Goal: Find specific page/section: Find specific page/section

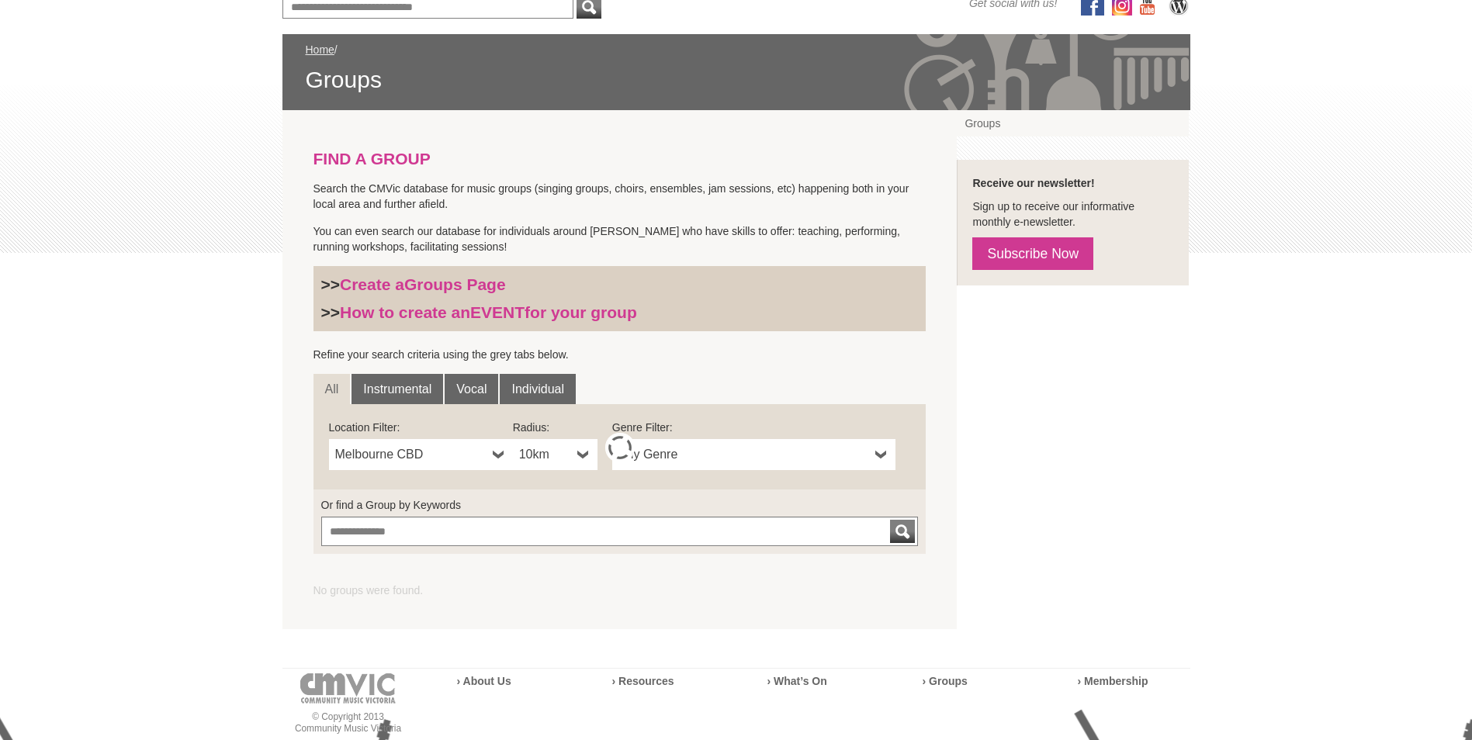
scroll to position [233, 0]
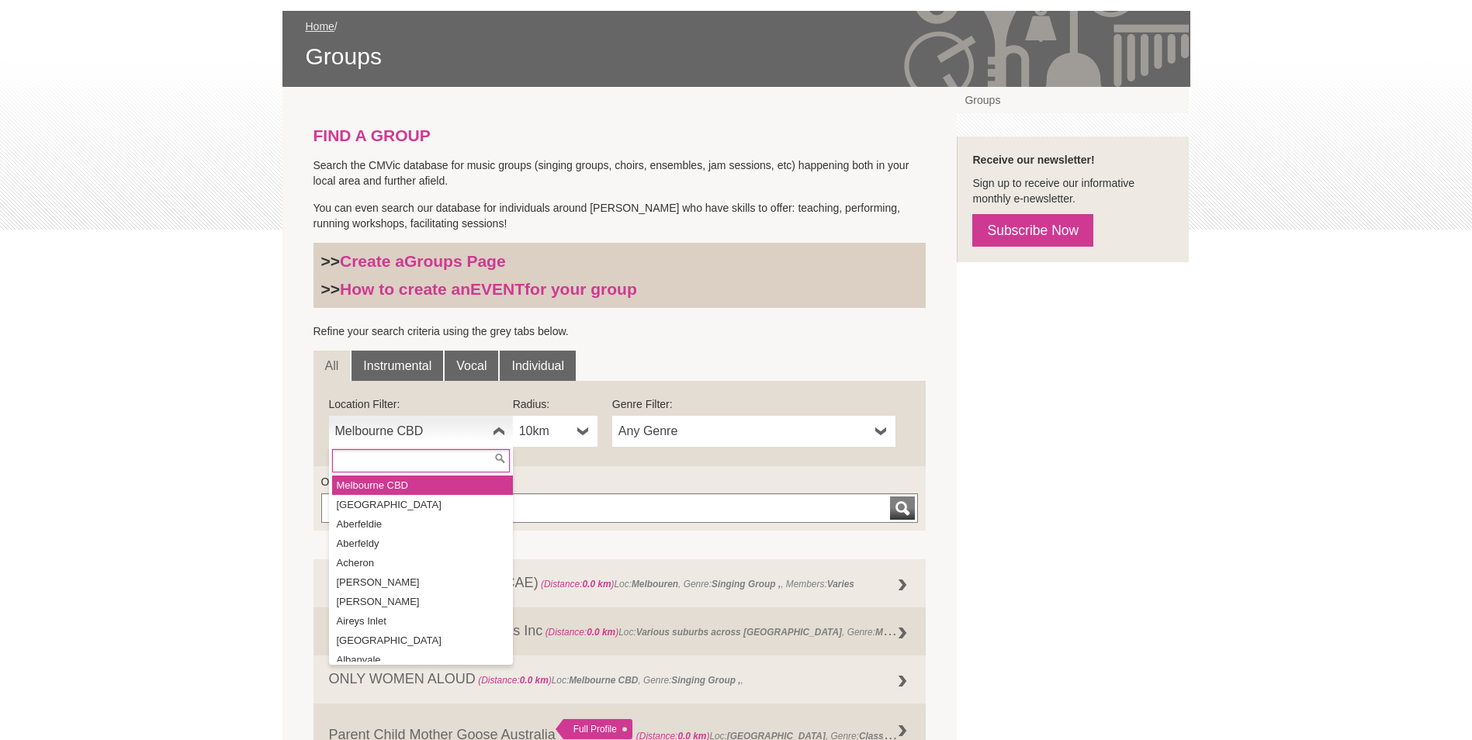
click at [493, 426] on b at bounding box center [499, 431] width 12 height 31
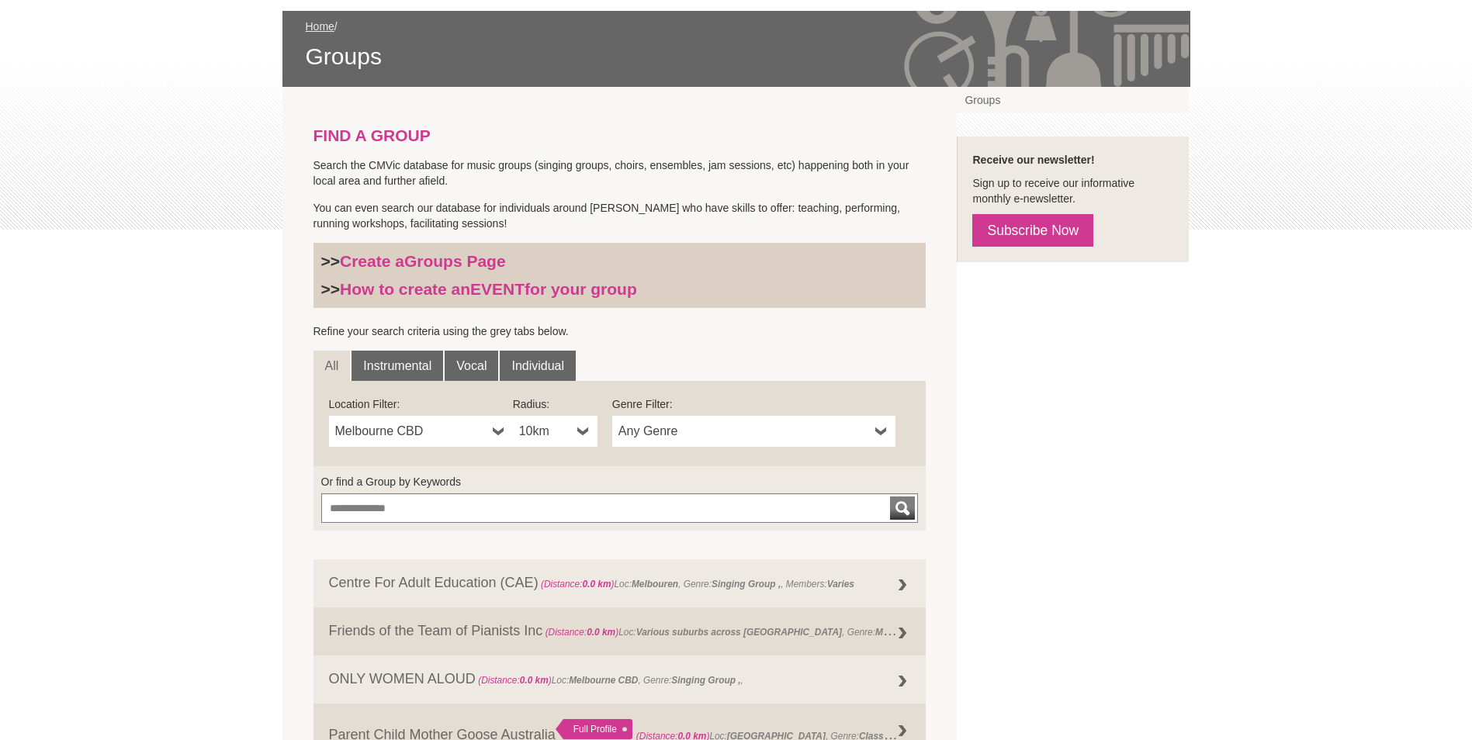
click at [413, 430] on span "Melbourne CBD" at bounding box center [410, 431] width 151 height 19
type input "***"
click at [437, 478] on li "Wod onga" at bounding box center [422, 485] width 181 height 19
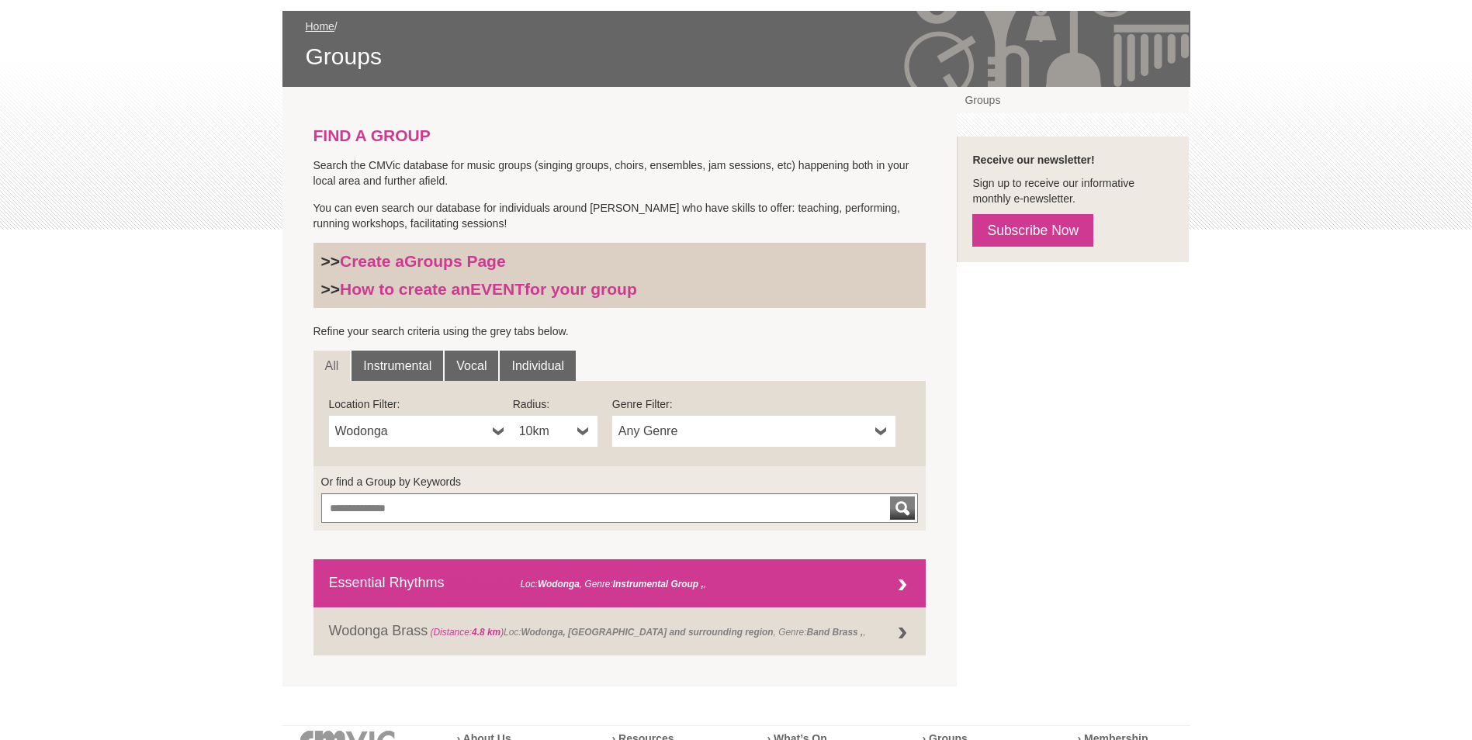
click at [762, 577] on link "Essential Rhythms (Distance: 0.0 km ) Loc: [GEOGRAPHIC_DATA] , Genre: Instrumen…" at bounding box center [619, 583] width 613 height 48
